Goal: Find specific page/section: Find specific page/section

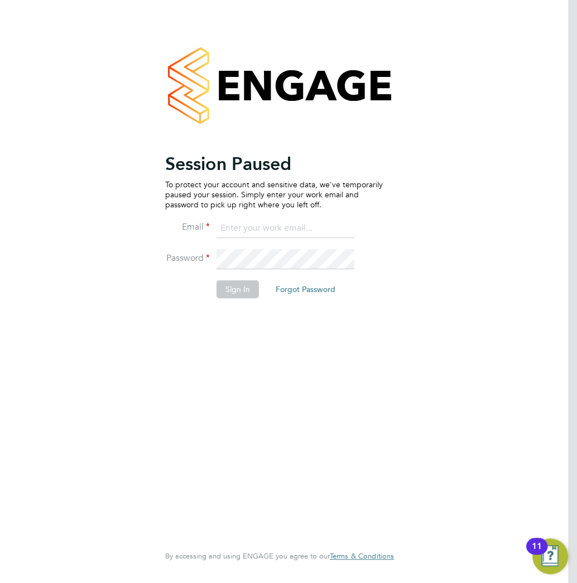
click at [317, 228] on input at bounding box center [285, 229] width 138 height 20
type input "resources@infinitivegroup.co.uk"
click at [237, 297] on button "Sign In" at bounding box center [237, 290] width 42 height 18
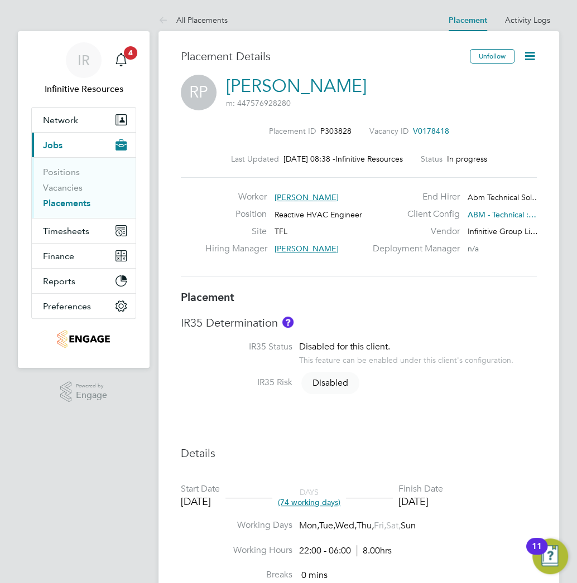
click at [82, 207] on link "Placements" at bounding box center [66, 203] width 47 height 11
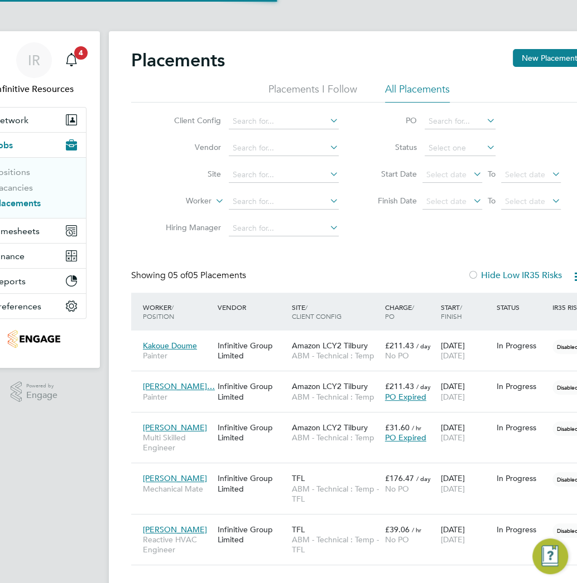
scroll to position [5, 5]
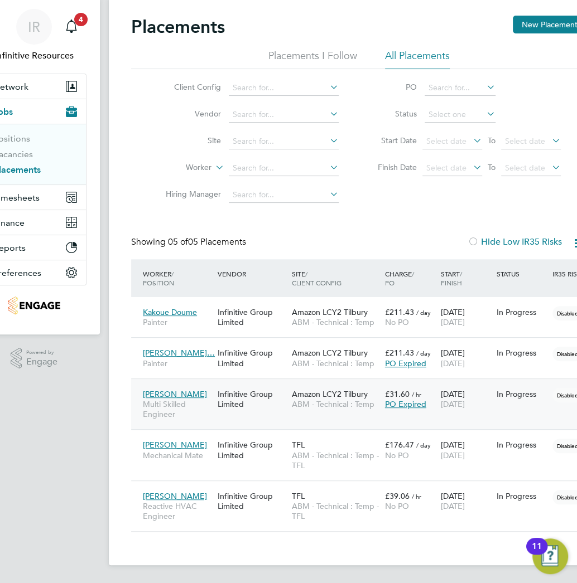
click at [290, 403] on div "Amazon LCY2 Tilbury ABM - Technical : Temp" at bounding box center [335, 399] width 93 height 31
